Goal: Task Accomplishment & Management: Manage account settings

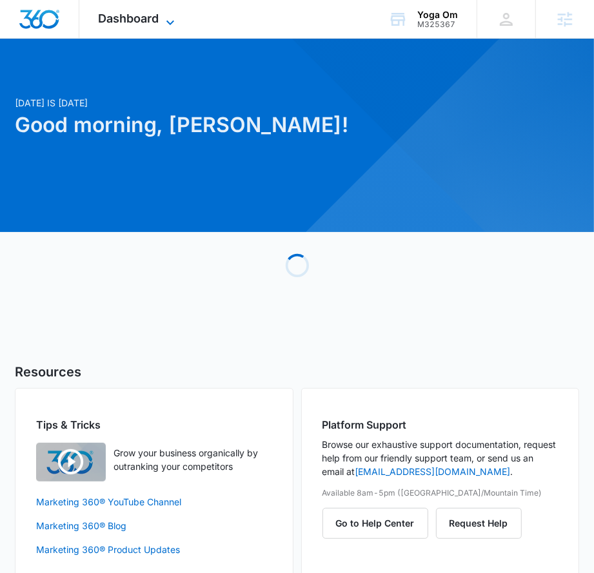
click at [171, 21] on icon at bounding box center [170, 22] width 15 height 15
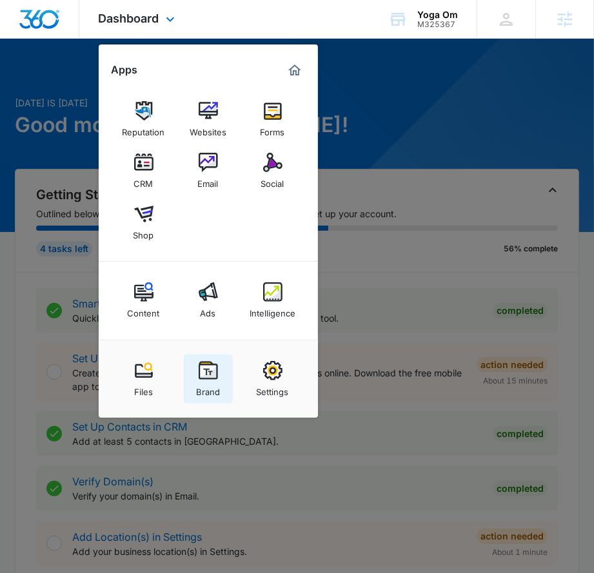
click at [198, 381] on div "Brand" at bounding box center [208, 389] width 24 height 17
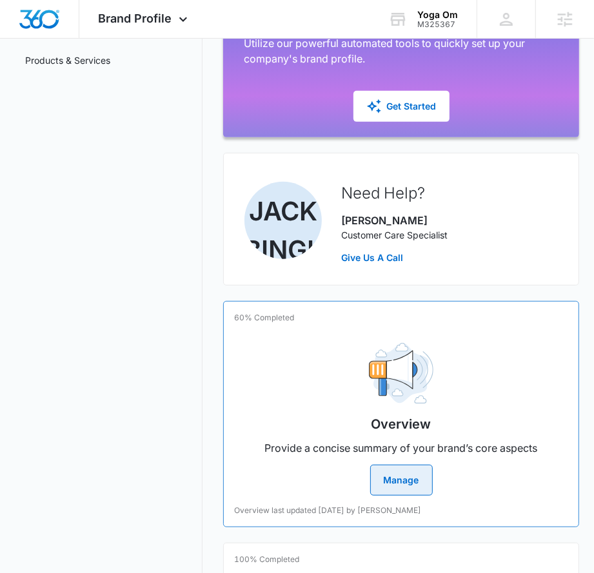
scroll to position [336, 0]
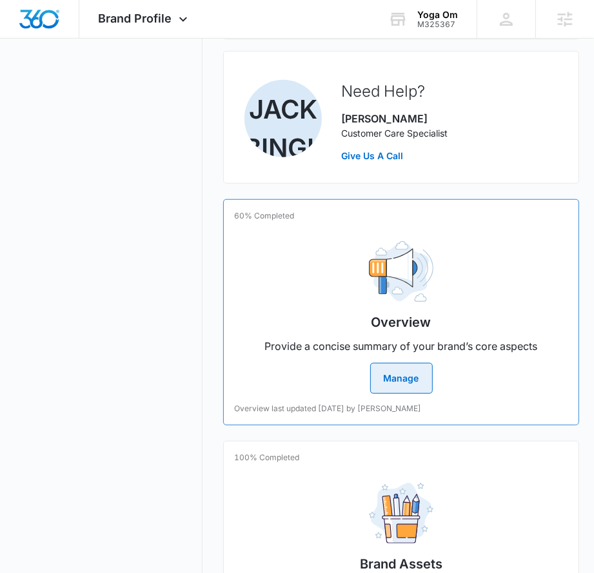
click at [314, 321] on div "Overview Provide a concise summary of your brand’s core aspects Manage" at bounding box center [401, 312] width 334 height 163
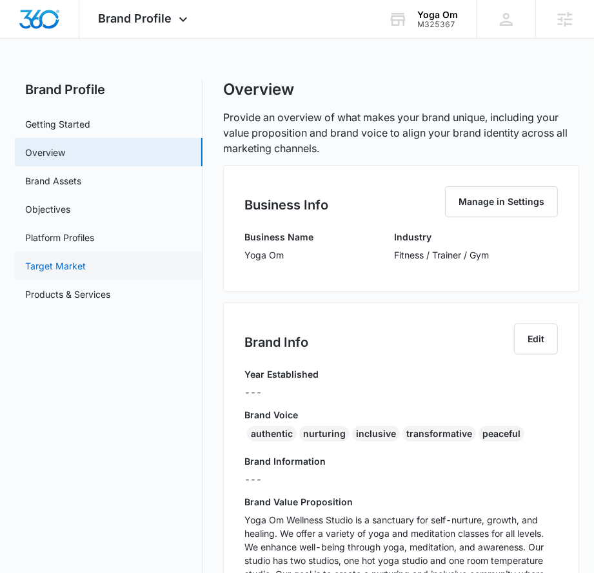
click at [86, 259] on link "Target Market" at bounding box center [55, 266] width 61 height 14
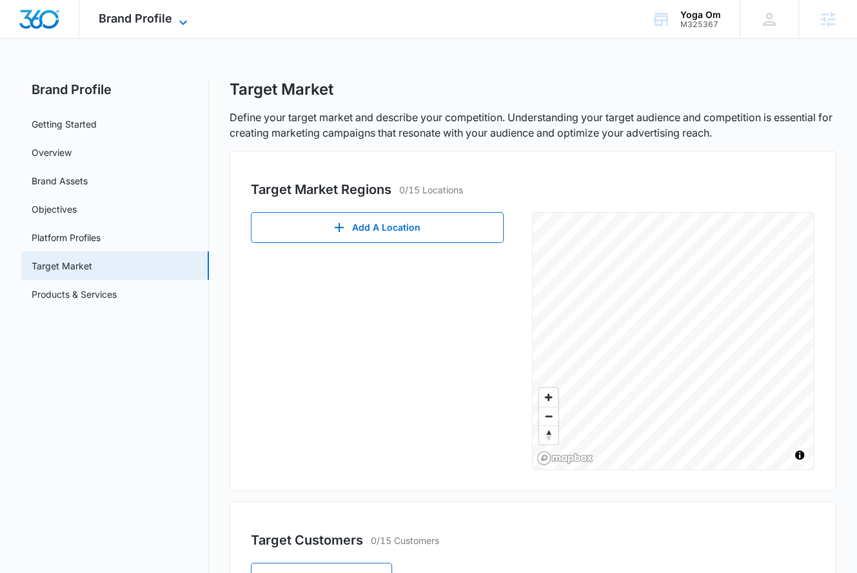
click at [157, 23] on span "Brand Profile" at bounding box center [136, 19] width 74 height 14
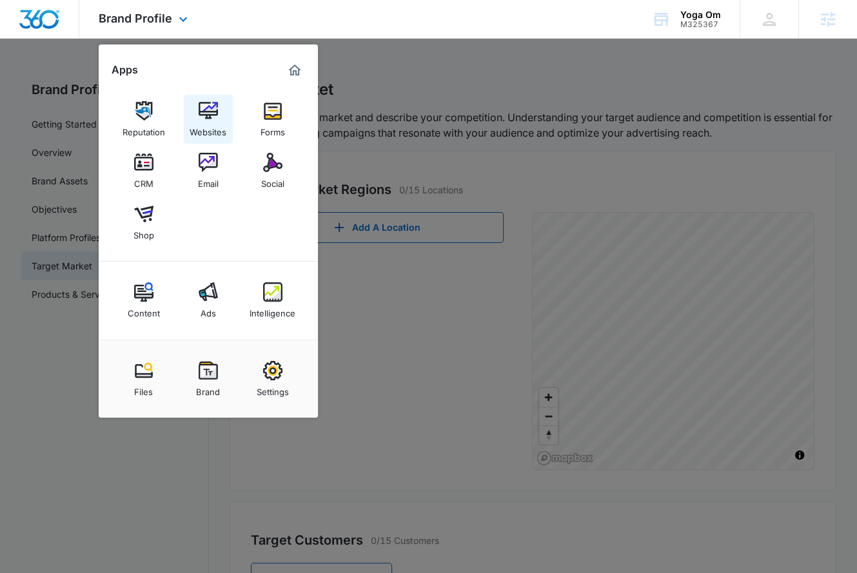
click at [199, 108] on img at bounding box center [208, 110] width 19 height 19
